Goal: Find contact information: Obtain details needed to contact an individual or organization

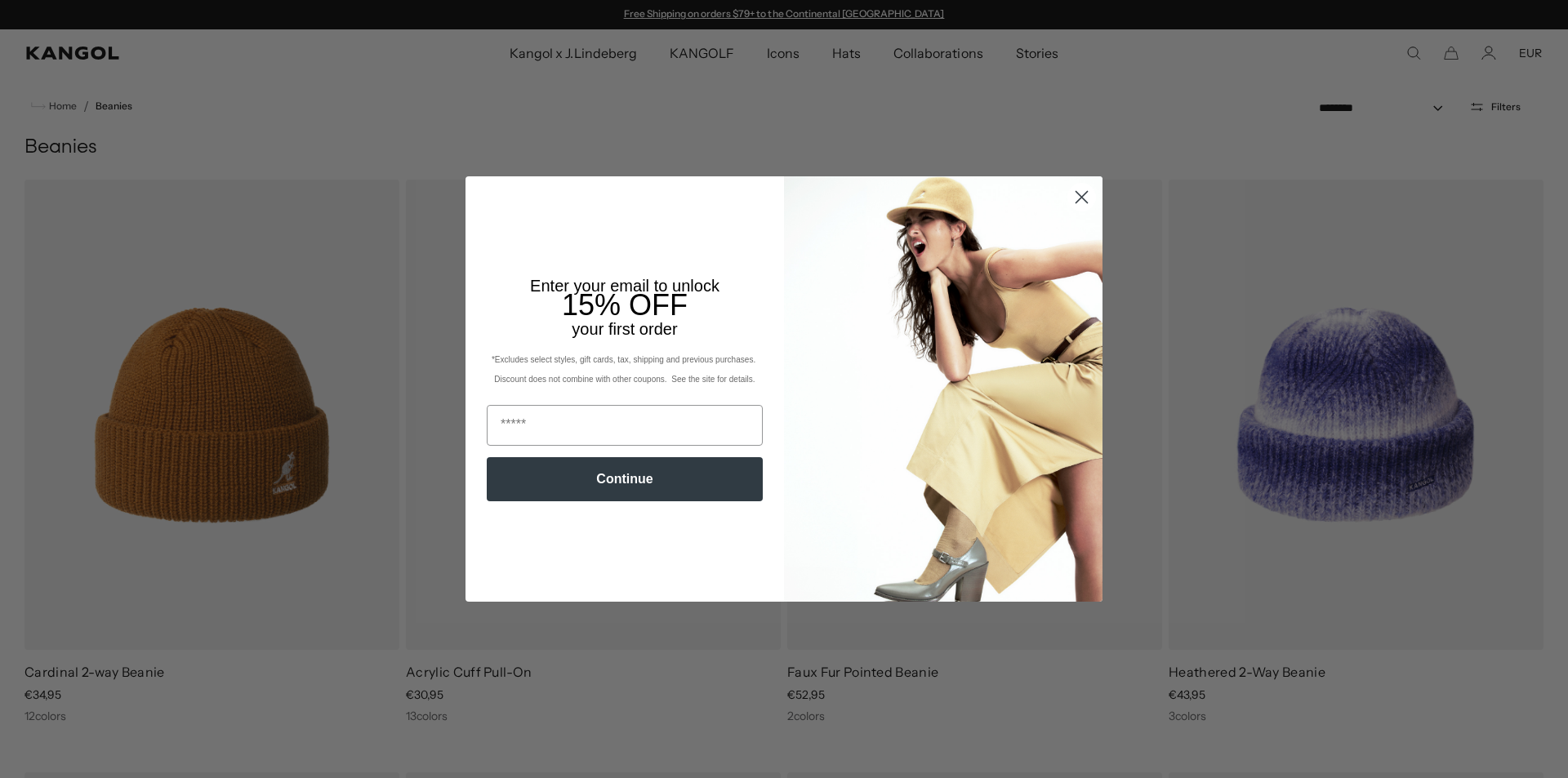
click at [1081, 193] on icon "Close dialog" at bounding box center [1081, 197] width 12 height 12
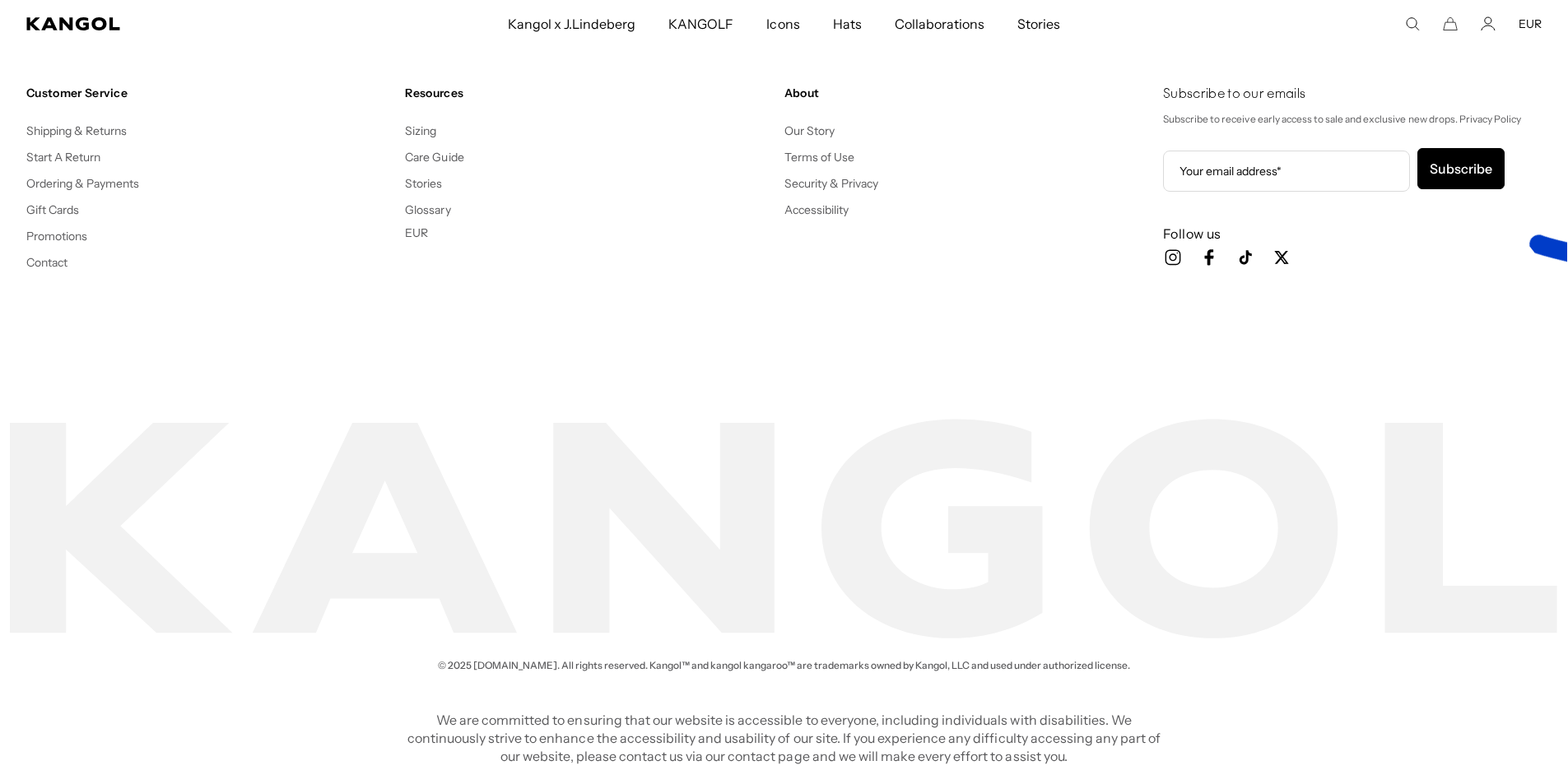
scroll to position [0, 339]
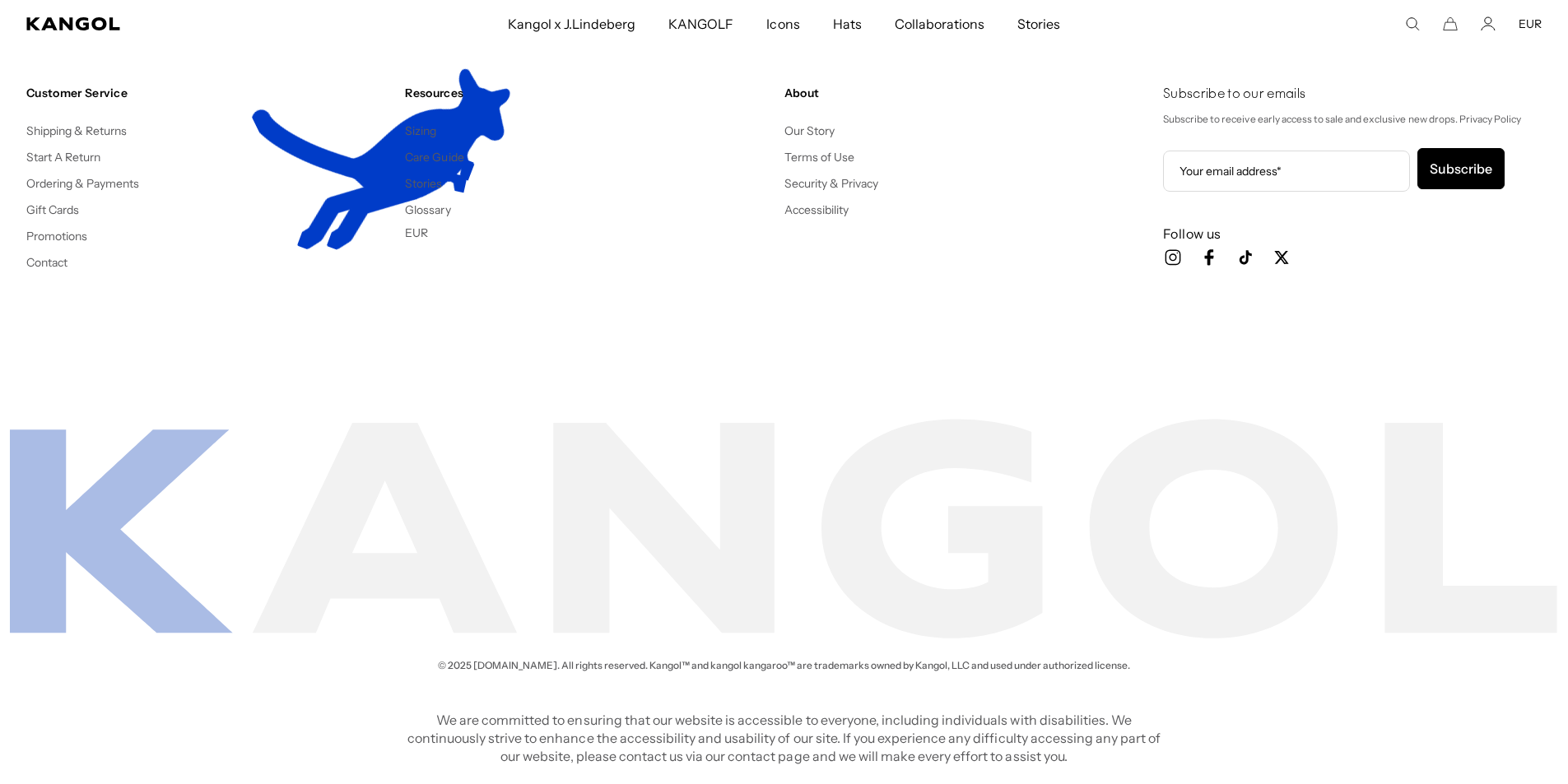
click at [49, 252] on li "Contact" at bounding box center [210, 261] width 366 height 20
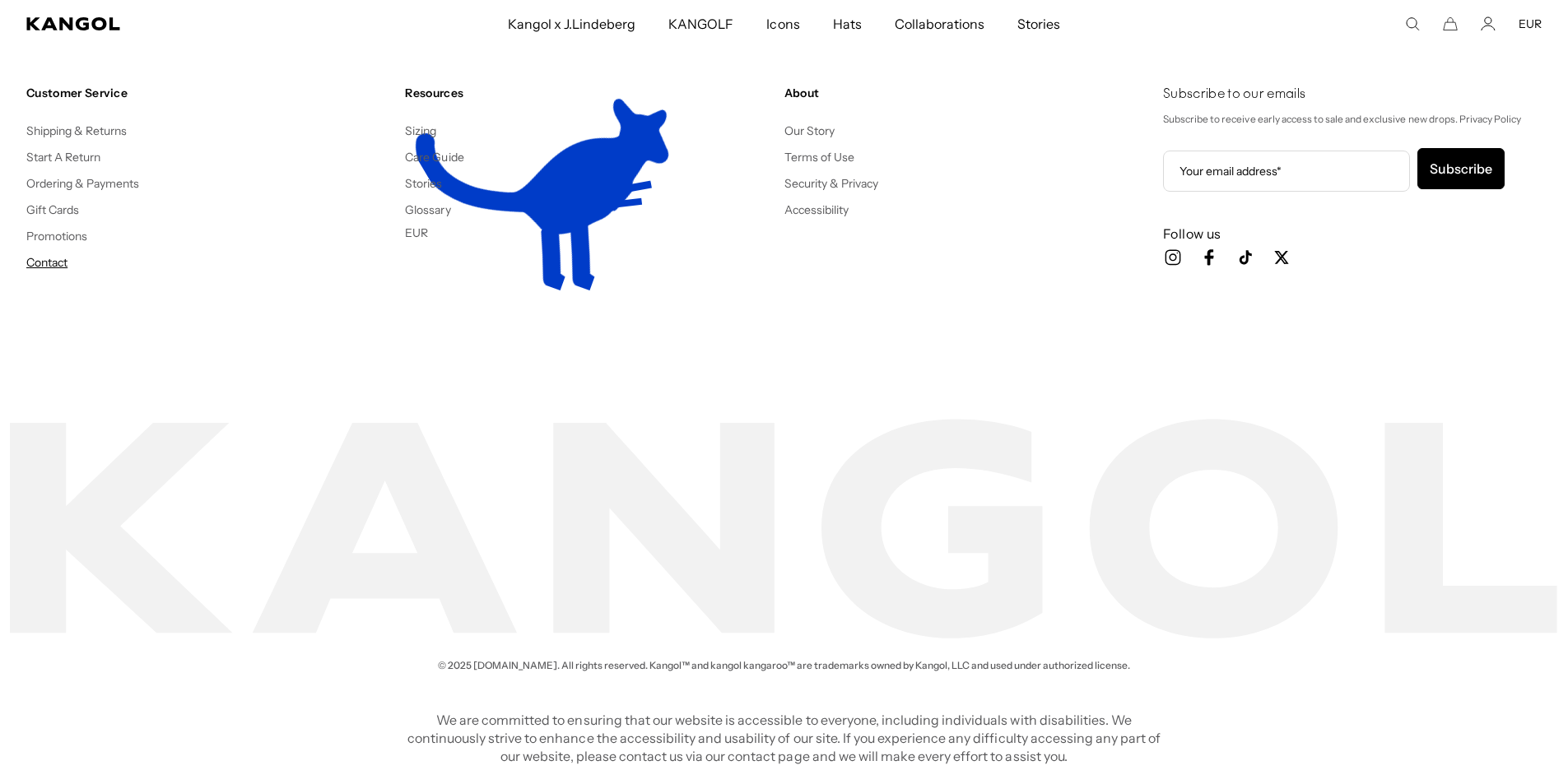
click at [50, 263] on link "Contact" at bounding box center [47, 262] width 41 height 15
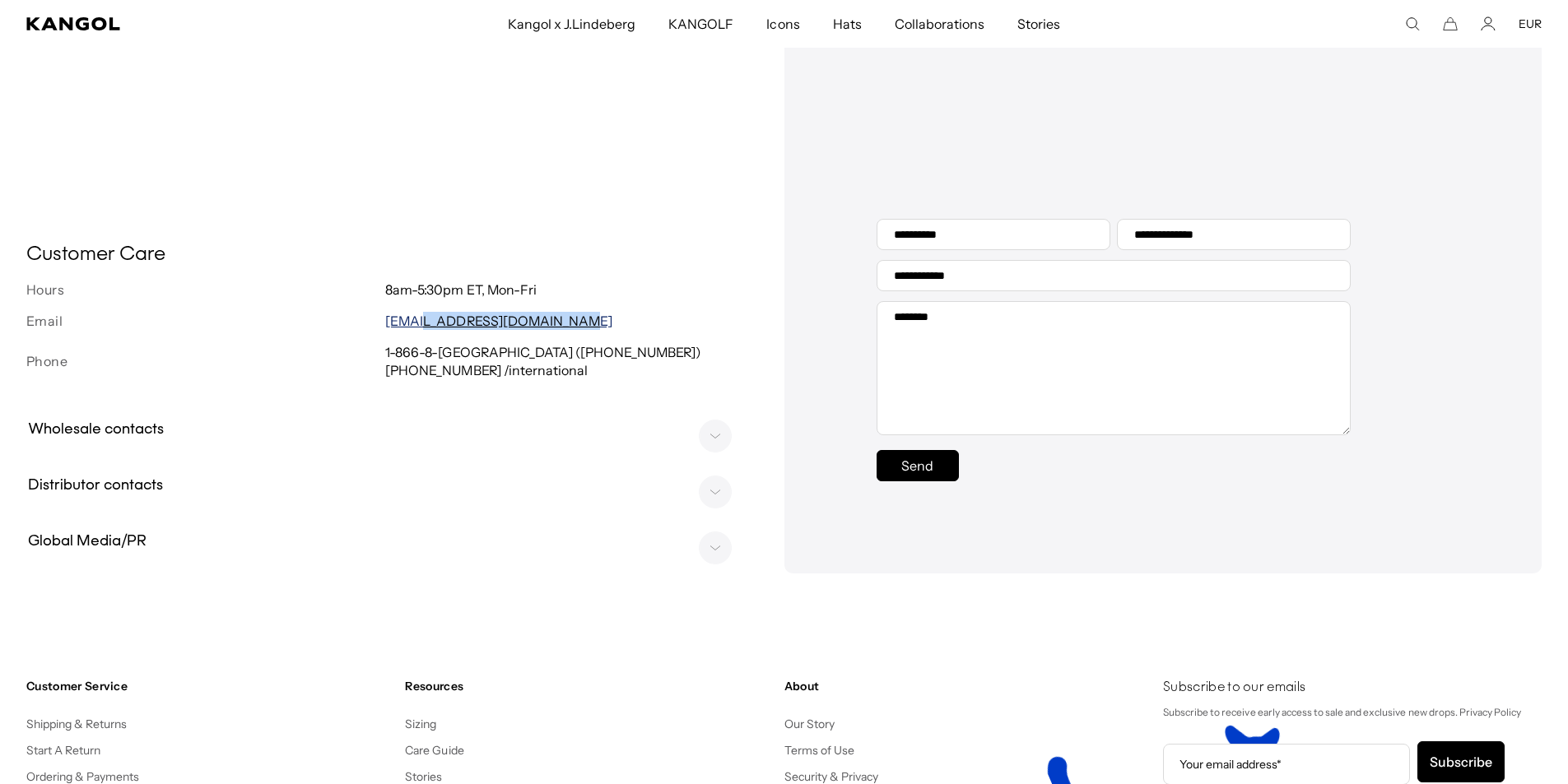
scroll to position [0, 339]
drag, startPoint x: 582, startPoint y: 328, endPoint x: 417, endPoint y: 331, distance: 165.0
click at [382, 325] on div "Email customerservice@kangol.com" at bounding box center [386, 321] width 719 height 18
click at [656, 386] on div "Customer Care Hours 8am-5:30pm ET, Mon-Fri Email customerservice@kangol.com Pho…" at bounding box center [386, 408] width 719 height 331
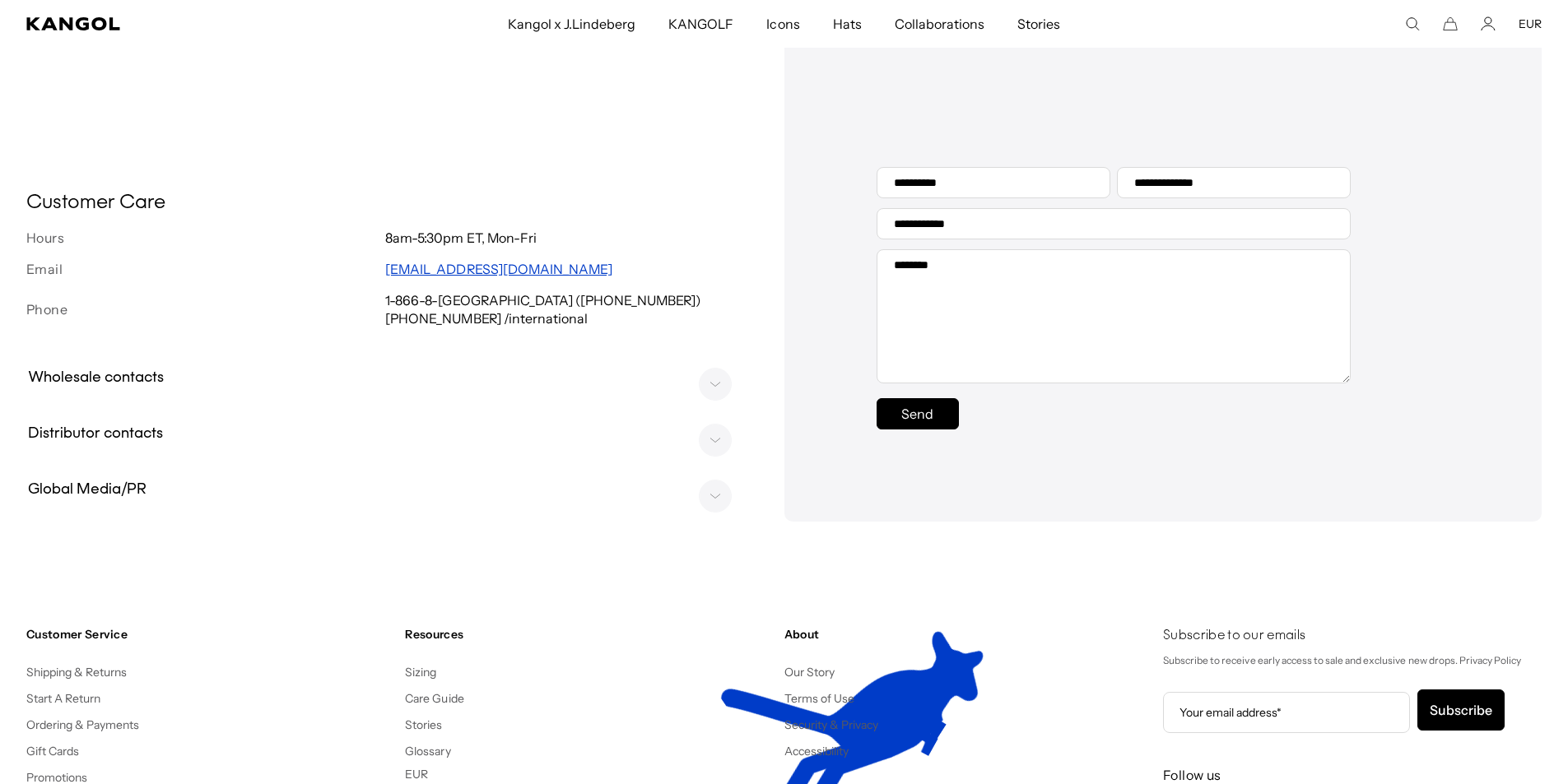
scroll to position [329, 0]
